Goal: Information Seeking & Learning: Compare options

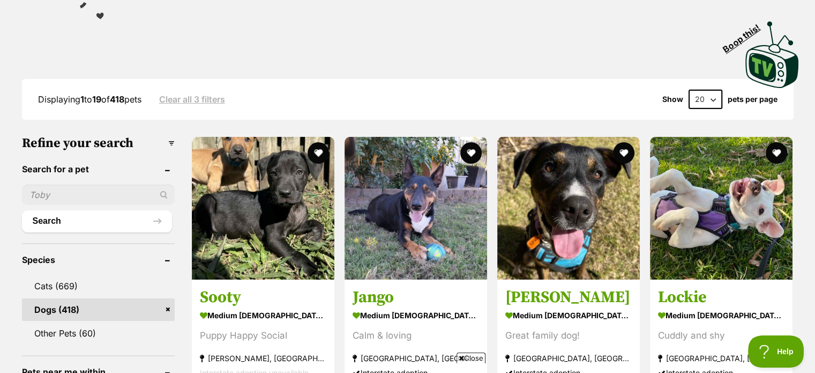
scroll to position [268, 0]
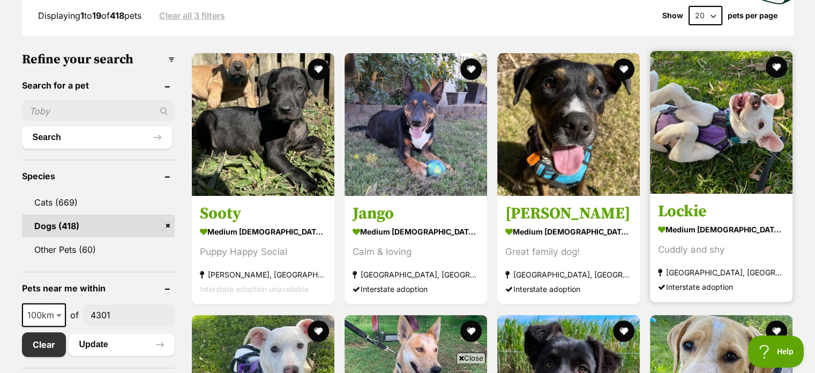
click at [720, 143] on img at bounding box center [721, 122] width 143 height 143
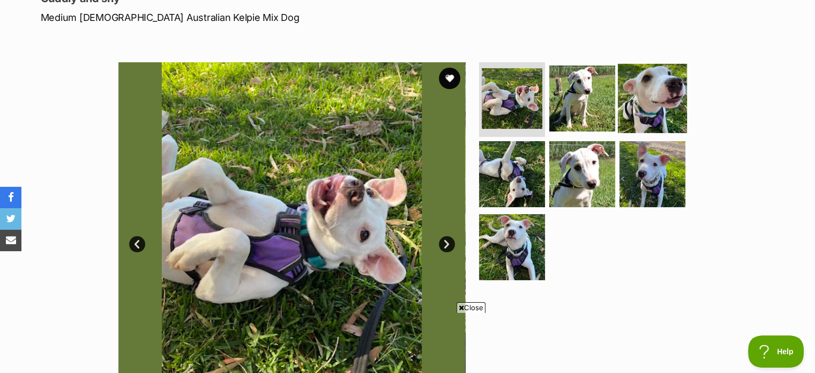
drag, startPoint x: 652, startPoint y: 88, endPoint x: 652, endPoint y: 100, distance: 11.8
click at [652, 88] on img at bounding box center [652, 97] width 69 height 69
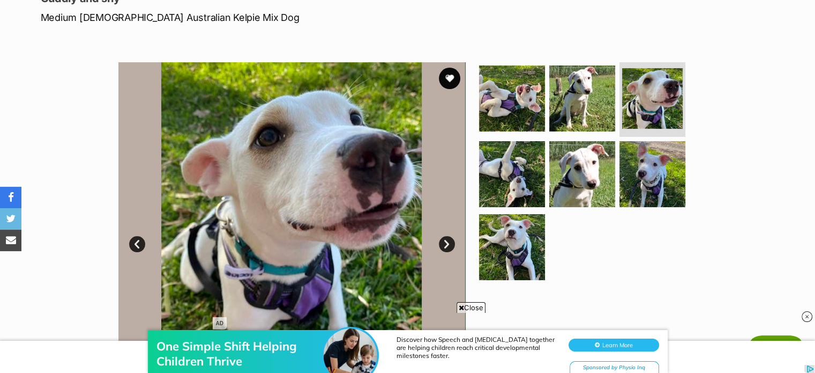
click at [479, 304] on span "Close" at bounding box center [471, 307] width 29 height 11
click at [504, 180] on img at bounding box center [512, 173] width 69 height 69
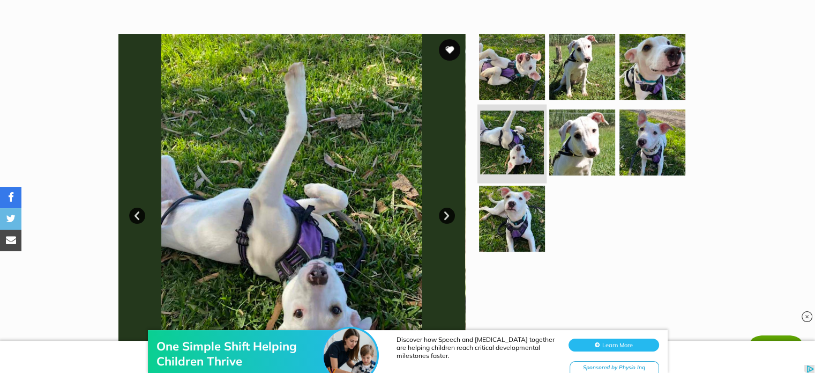
scroll to position [214, 0]
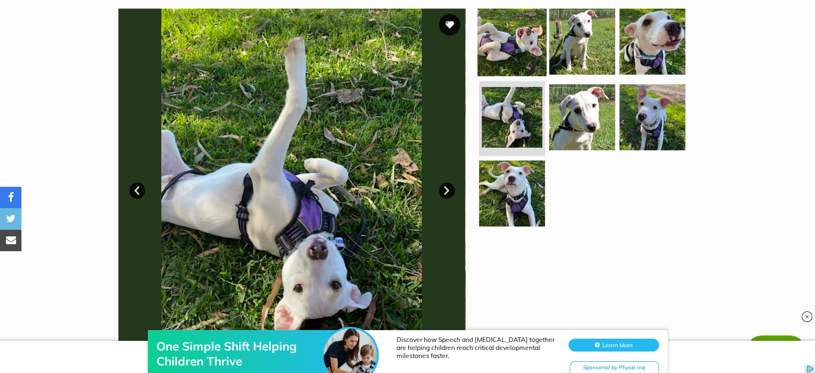
click at [514, 35] on img at bounding box center [512, 40] width 69 height 69
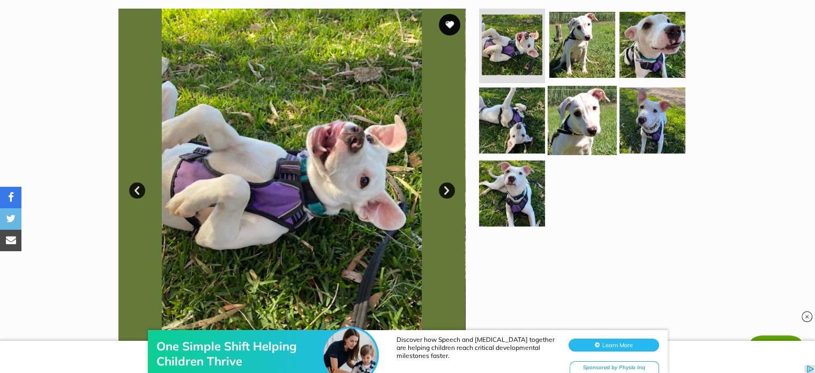
click at [564, 116] on img at bounding box center [582, 120] width 69 height 69
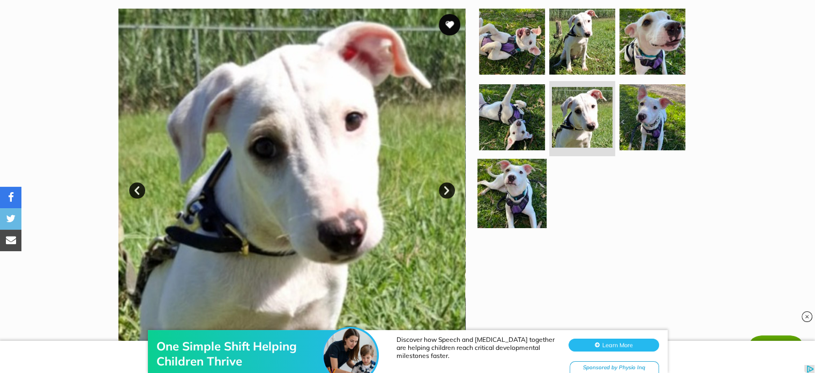
click at [523, 191] on img at bounding box center [512, 193] width 69 height 69
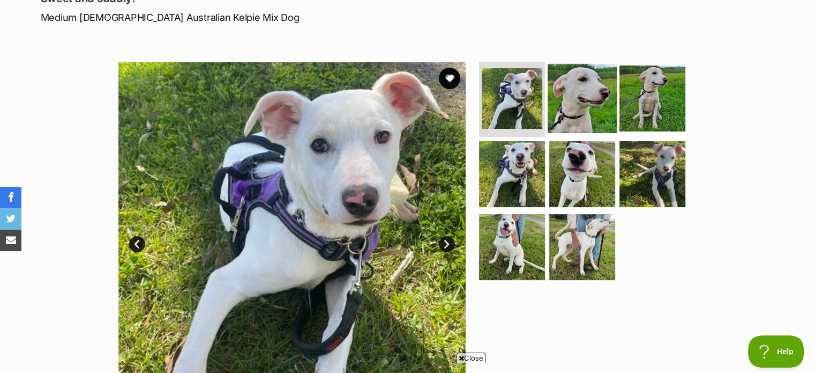
click at [592, 92] on img at bounding box center [582, 97] width 69 height 69
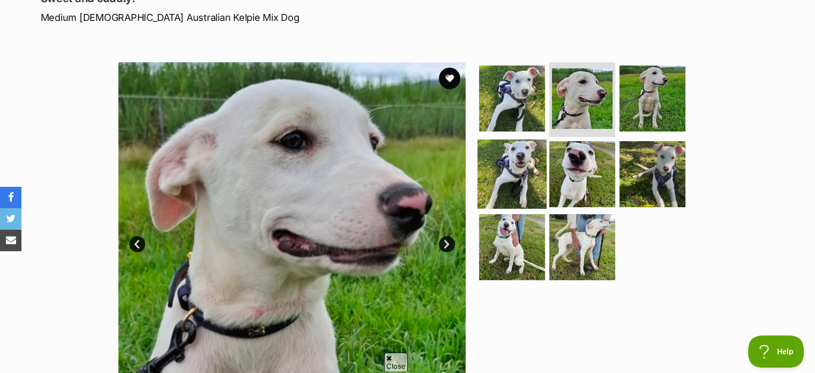
click at [525, 169] on img at bounding box center [512, 173] width 69 height 69
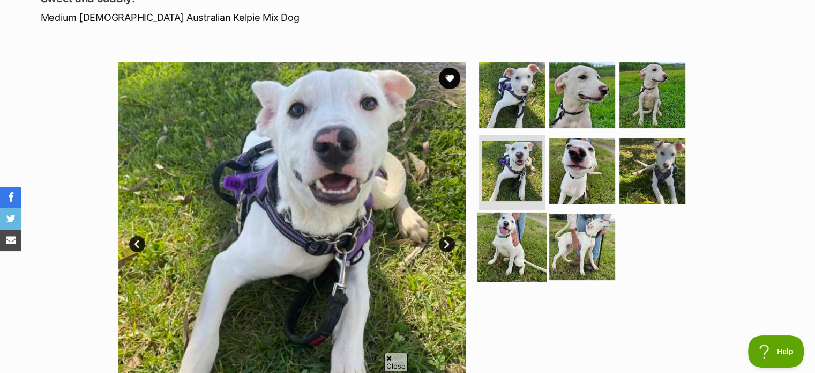
click at [501, 252] on img at bounding box center [512, 246] width 69 height 69
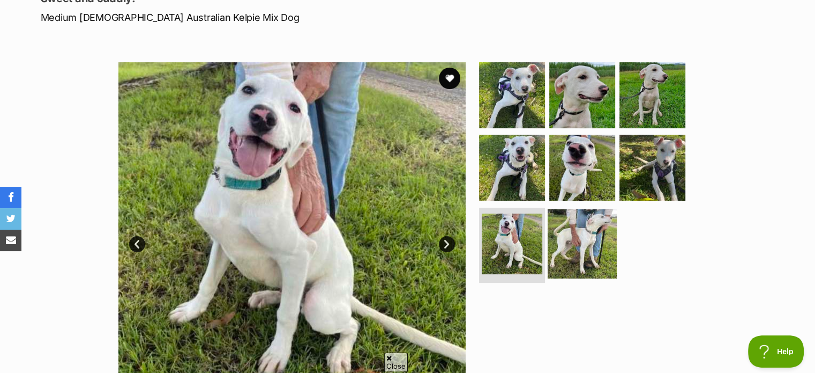
click at [595, 230] on img at bounding box center [582, 243] width 69 height 69
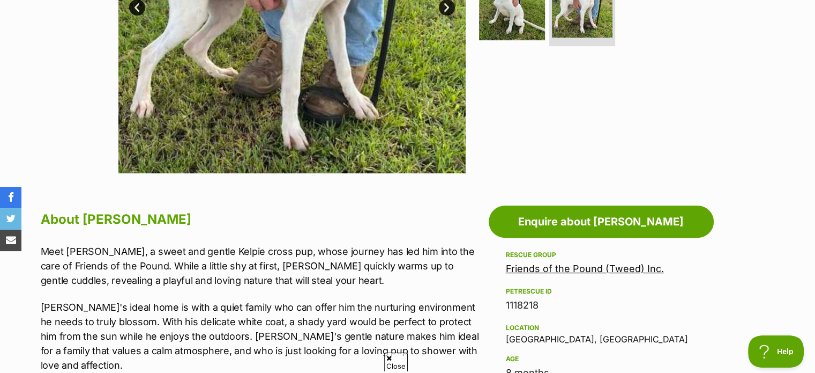
scroll to position [161, 0]
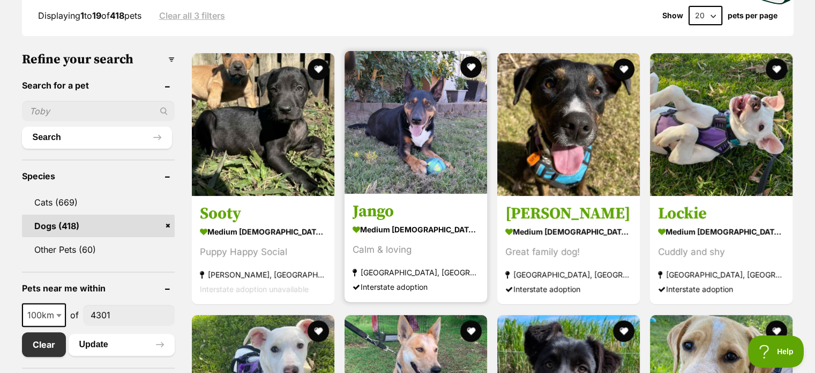
click at [446, 152] on img at bounding box center [416, 122] width 143 height 143
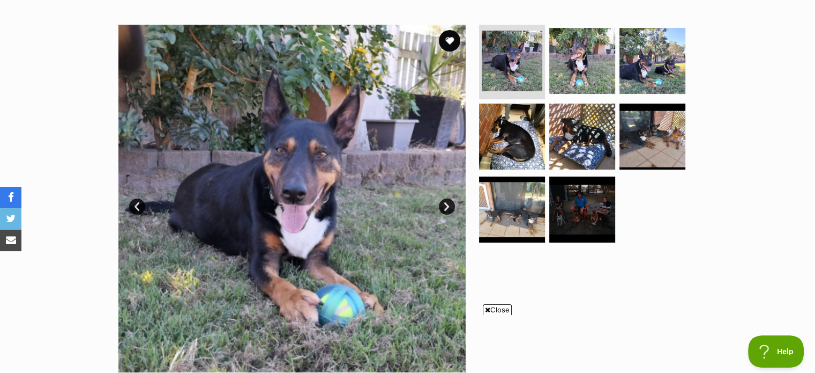
scroll to position [214, 0]
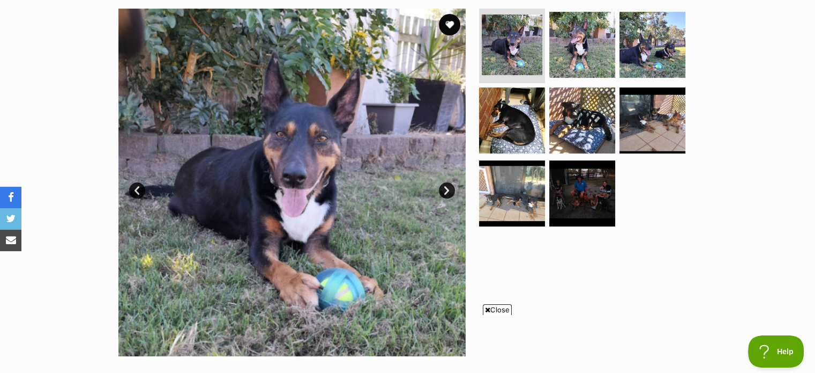
click at [512, 305] on div at bounding box center [587, 182] width 220 height 347
click at [507, 308] on span "Close" at bounding box center [497, 309] width 29 height 11
click at [591, 185] on img at bounding box center [582, 193] width 69 height 69
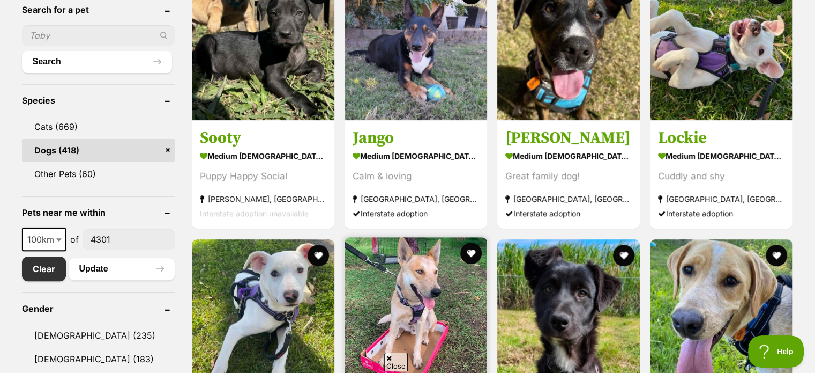
click at [448, 276] on img at bounding box center [416, 308] width 143 height 143
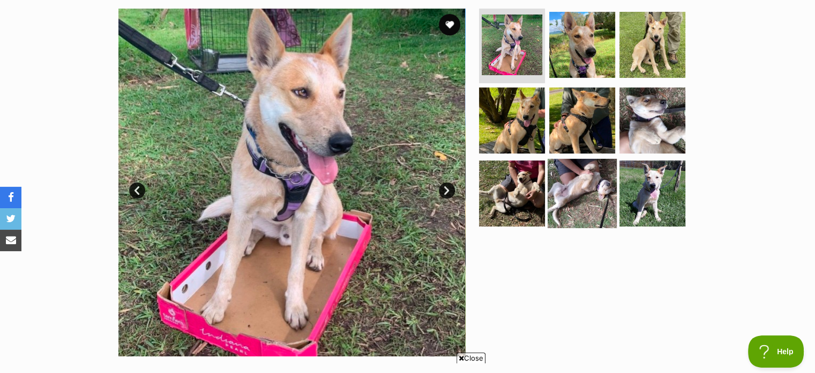
click at [575, 192] on img at bounding box center [582, 193] width 69 height 69
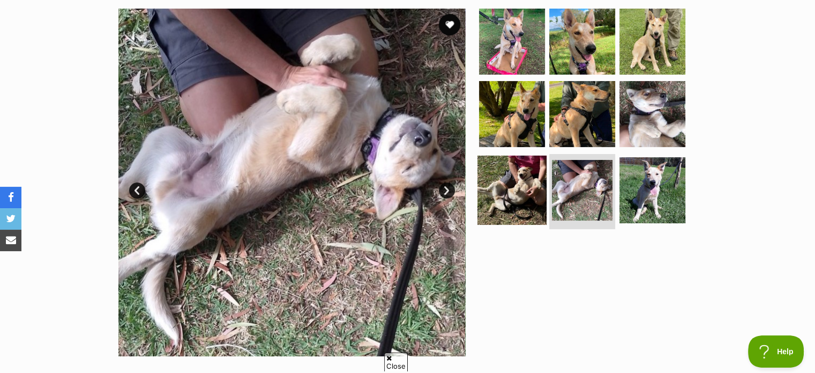
click at [519, 197] on img at bounding box center [512, 189] width 69 height 69
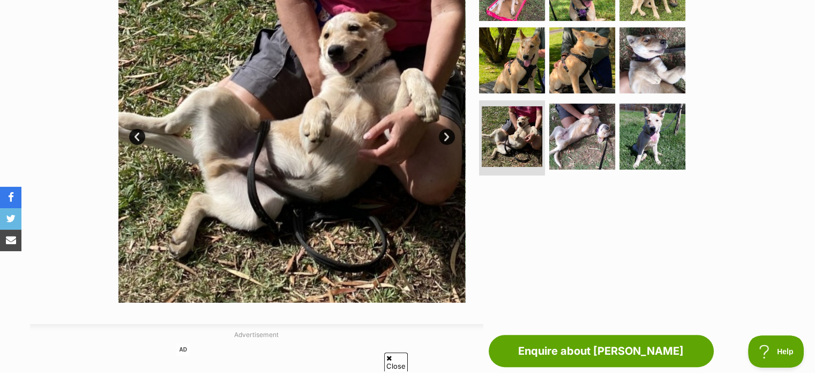
scroll to position [161, 0]
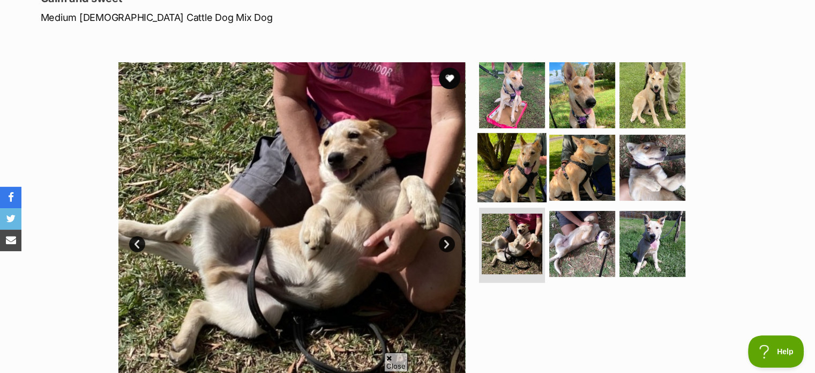
click at [517, 171] on img at bounding box center [512, 167] width 69 height 69
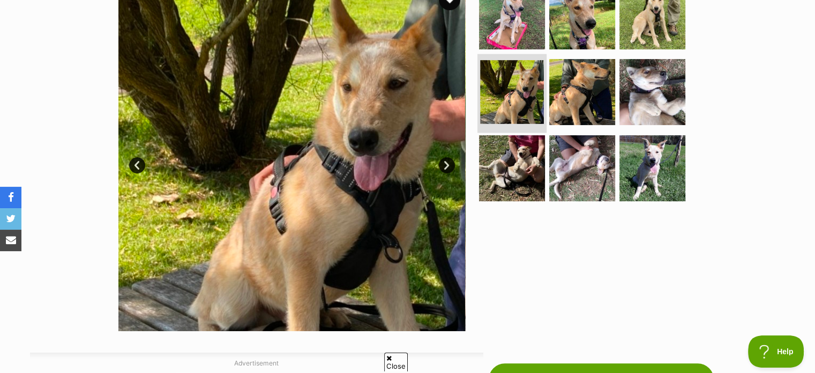
scroll to position [214, 0]
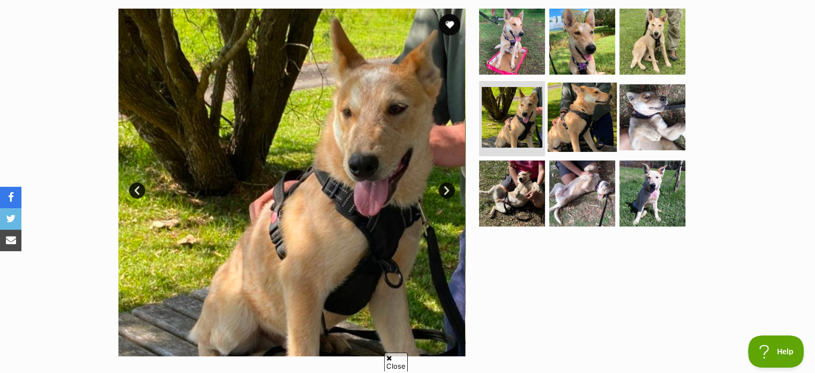
click at [581, 122] on img at bounding box center [582, 117] width 69 height 69
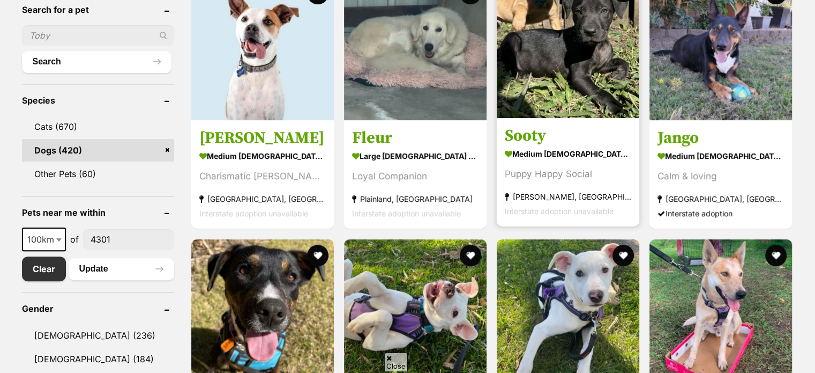
click at [564, 98] on img at bounding box center [568, 46] width 143 height 143
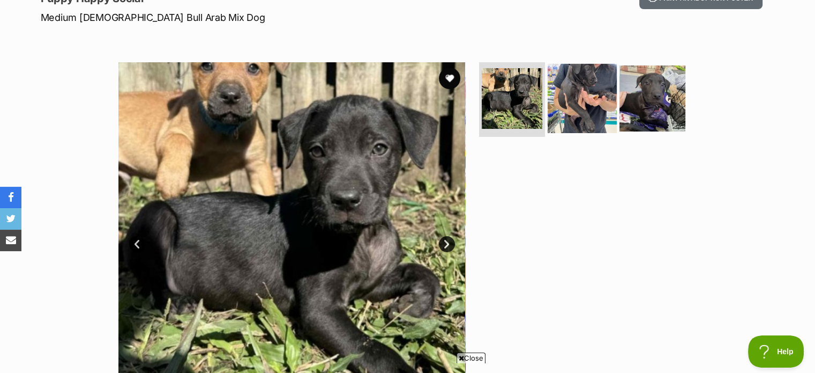
click at [592, 107] on img at bounding box center [582, 97] width 69 height 69
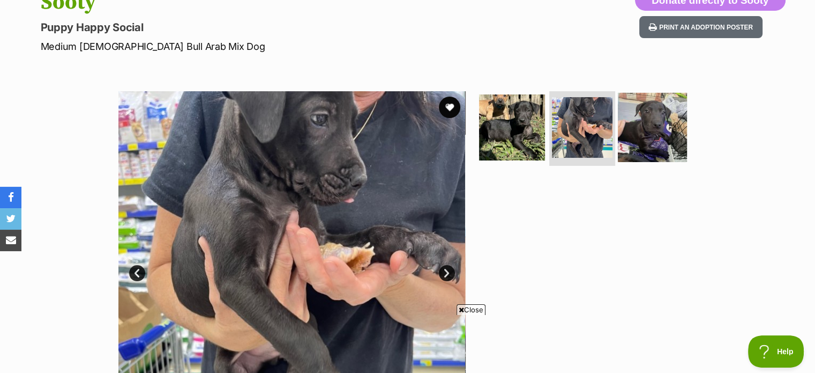
scroll to position [107, 0]
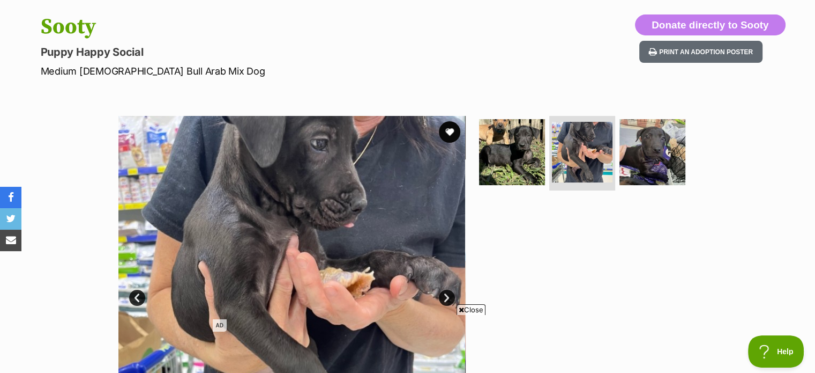
click at [474, 310] on span "Close" at bounding box center [471, 309] width 29 height 11
click at [674, 156] on img at bounding box center [652, 151] width 69 height 69
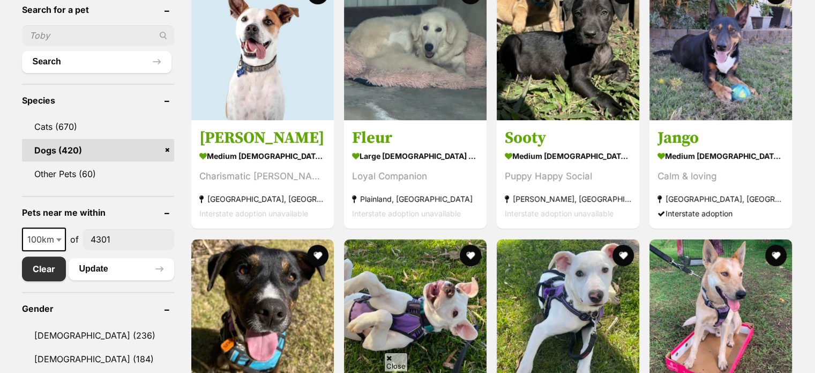
click at [389, 92] on img at bounding box center [415, 48] width 143 height 143
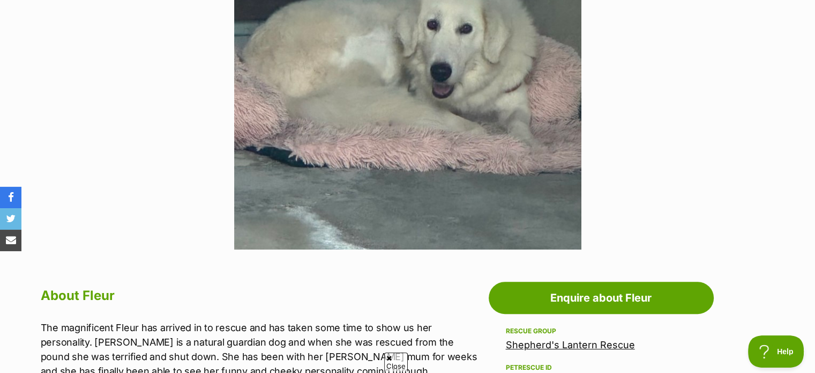
scroll to position [322, 0]
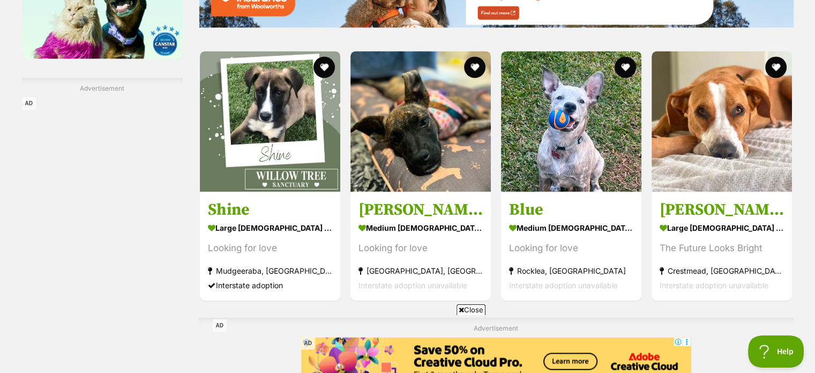
scroll to position [1523, 0]
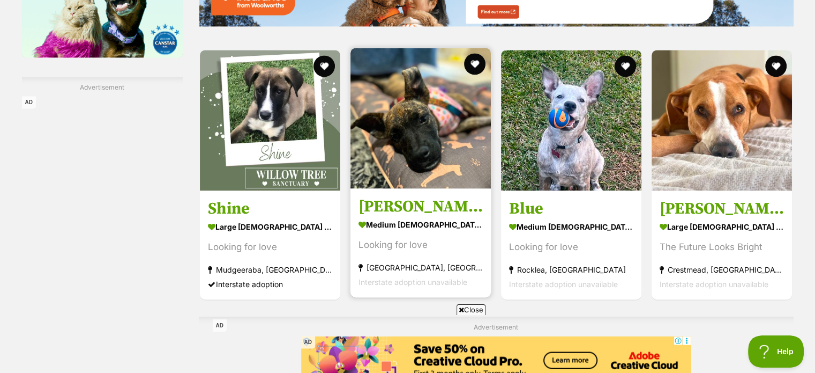
click at [420, 143] on img at bounding box center [421, 118] width 140 height 140
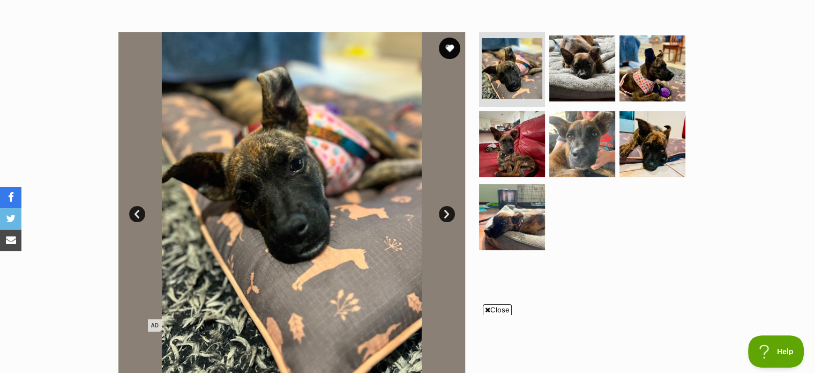
scroll to position [214, 0]
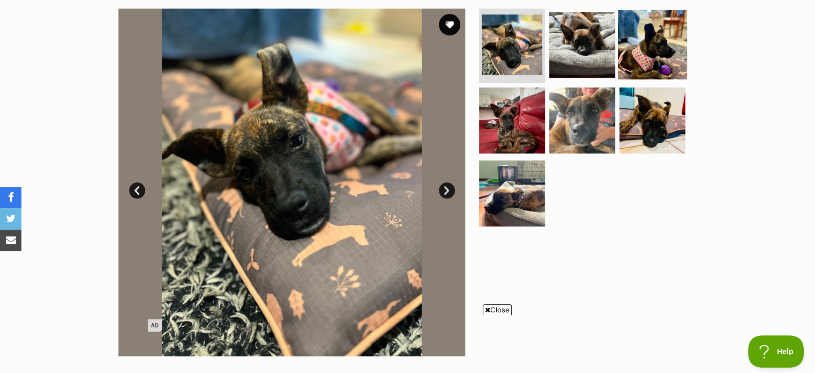
click at [653, 58] on img at bounding box center [652, 44] width 69 height 69
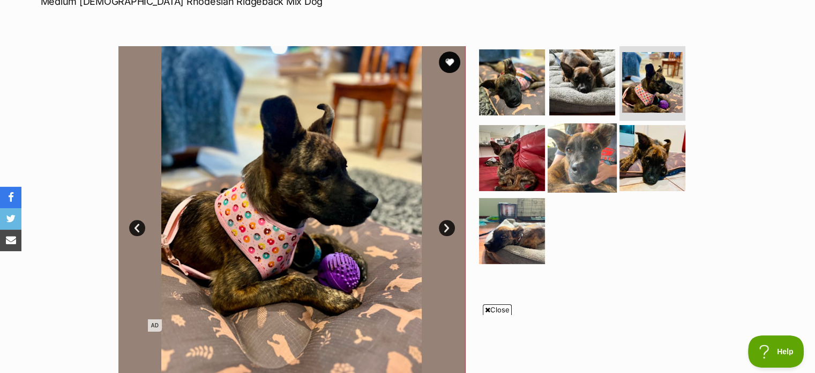
scroll to position [161, 0]
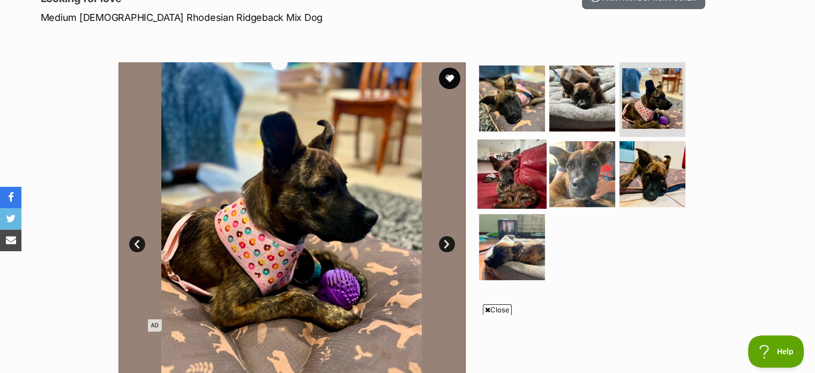
click at [505, 154] on img at bounding box center [512, 173] width 69 height 69
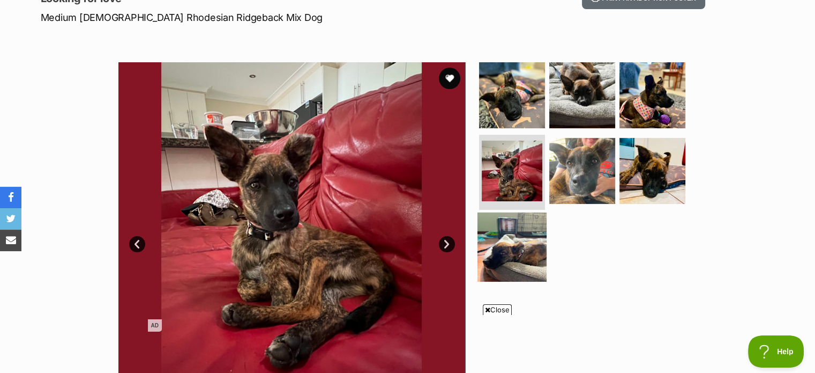
click at [505, 249] on img at bounding box center [512, 246] width 69 height 69
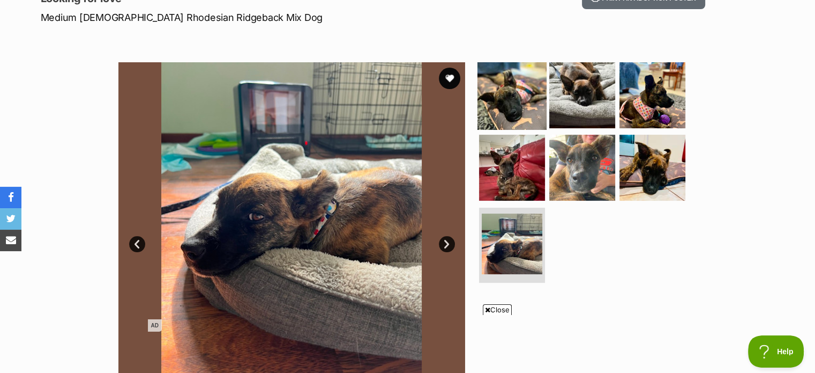
click at [515, 112] on img at bounding box center [512, 94] width 69 height 69
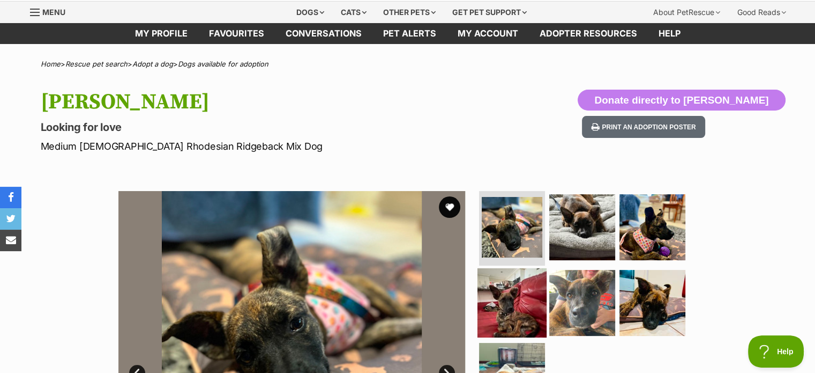
scroll to position [0, 0]
